Goal: Find specific page/section: Find specific page/section

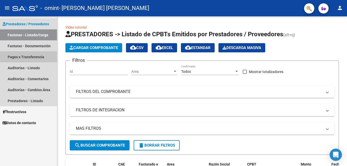
click at [29, 60] on link "Pagos x Transferencia" at bounding box center [28, 56] width 57 height 11
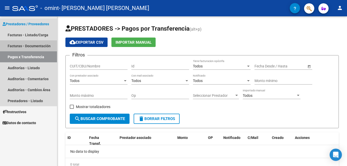
click at [33, 44] on link "Facturas - Documentación" at bounding box center [28, 45] width 57 height 11
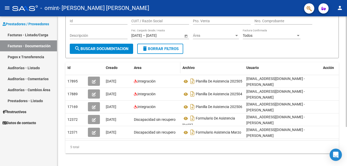
scroll to position [51, 0]
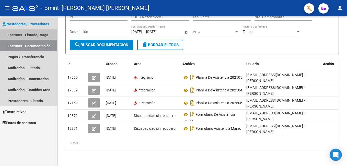
click at [26, 36] on link "Facturas - Listado/Carga" at bounding box center [28, 34] width 57 height 11
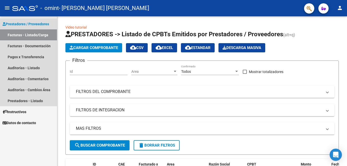
click at [25, 23] on span "Prestadores / Proveedores" at bounding box center [26, 24] width 46 height 6
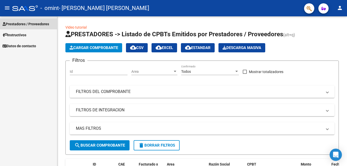
click at [27, 29] on link "Prestadores / Proveedores" at bounding box center [28, 23] width 57 height 11
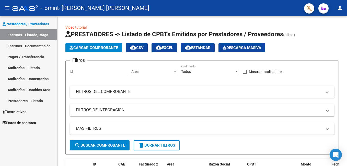
click at [27, 103] on link "Prestadores - Listado" at bounding box center [28, 100] width 57 height 11
